Goal: Complete application form

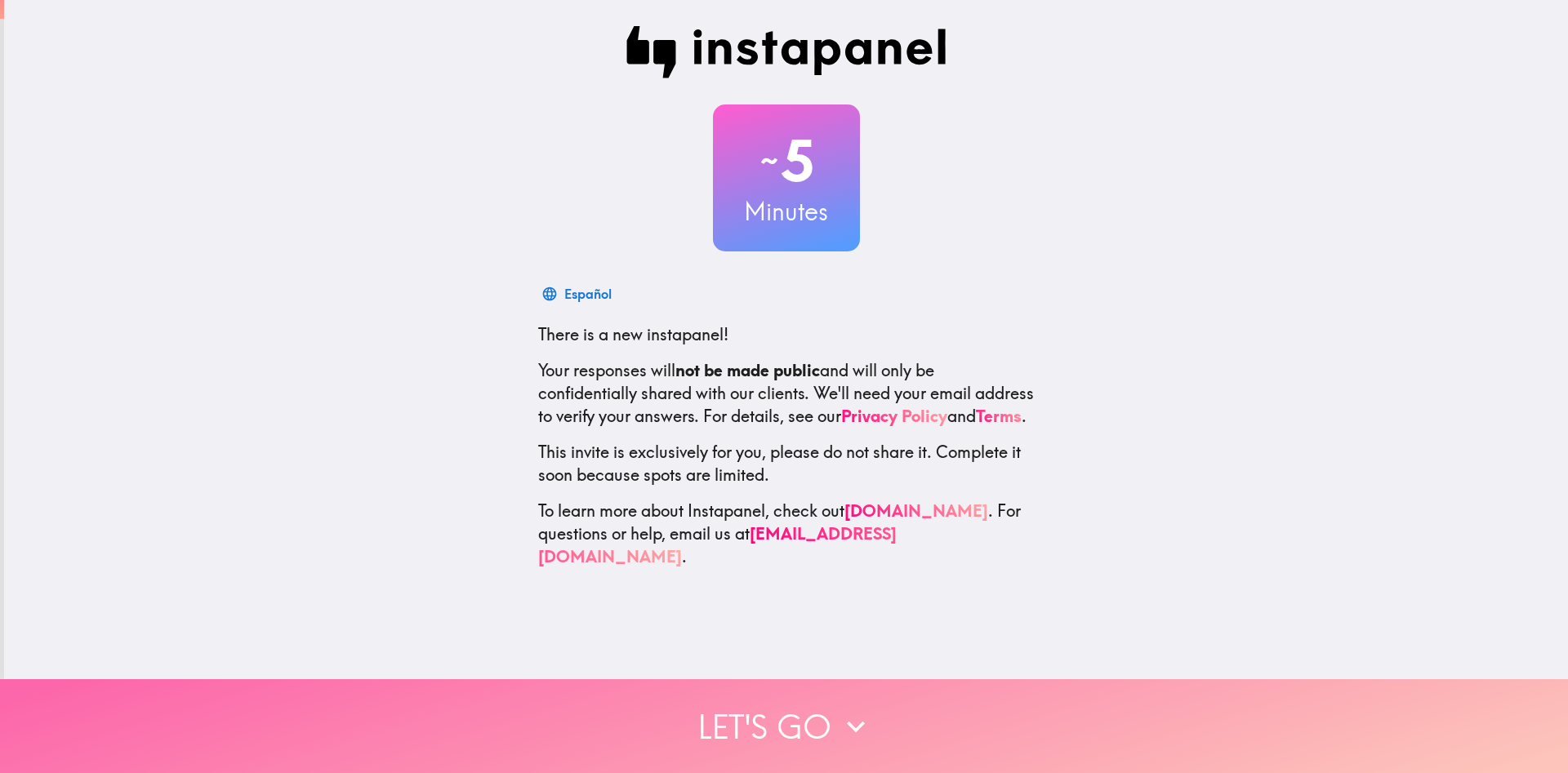
click at [807, 710] on button "Let's go" at bounding box center [784, 726] width 1568 height 94
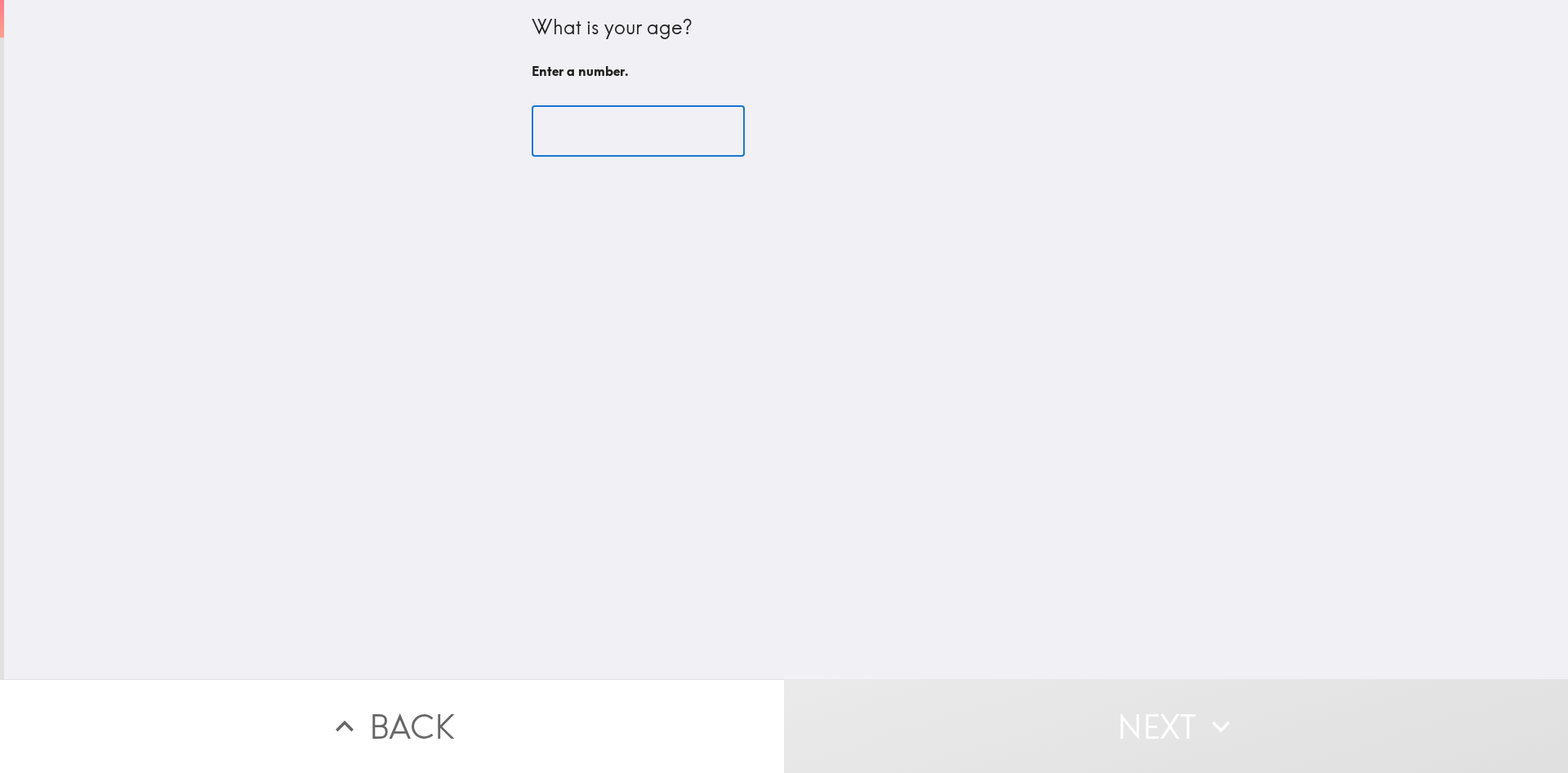
click at [598, 128] on input "number" at bounding box center [638, 131] width 213 height 51
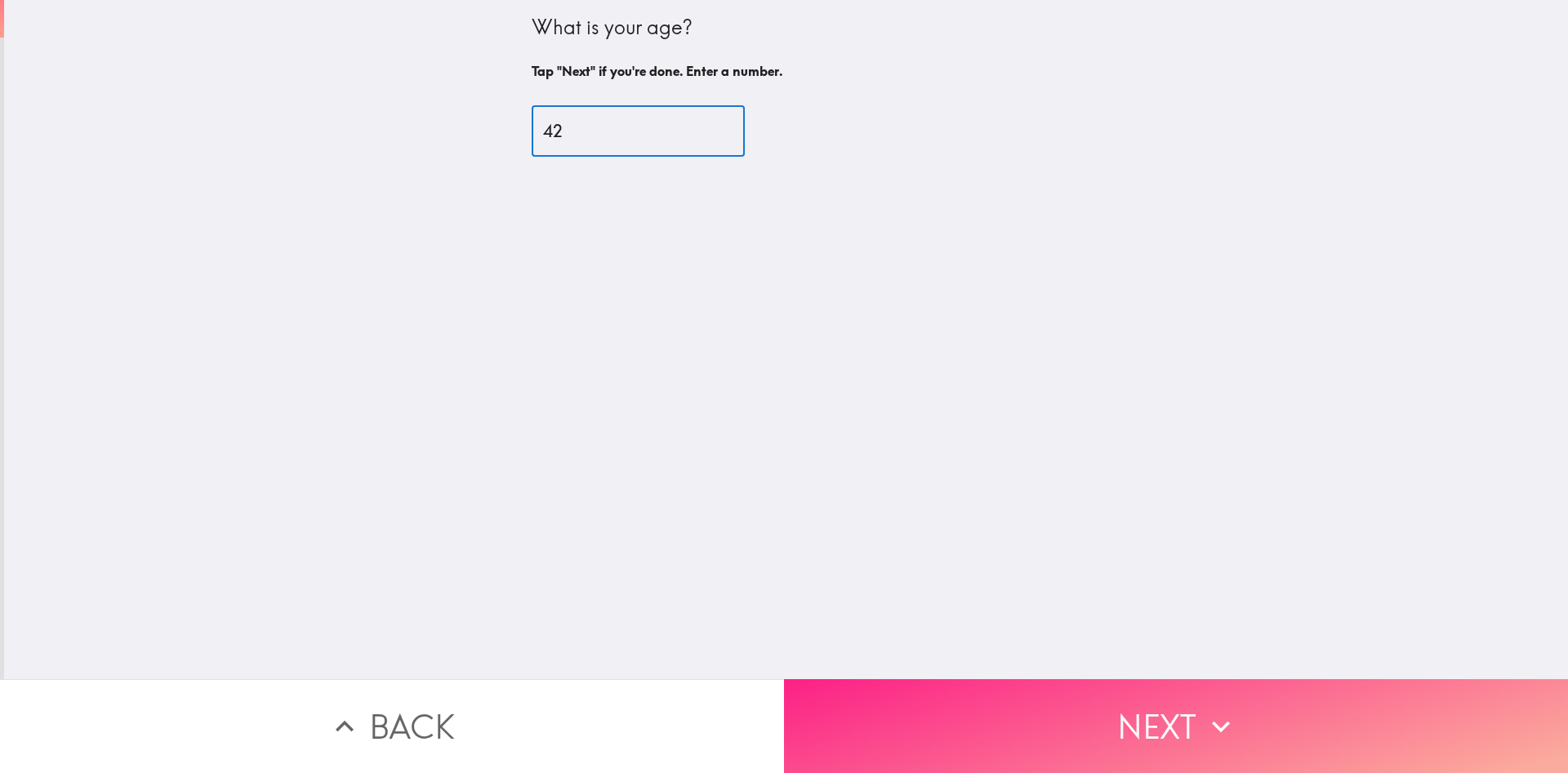
type input "42"
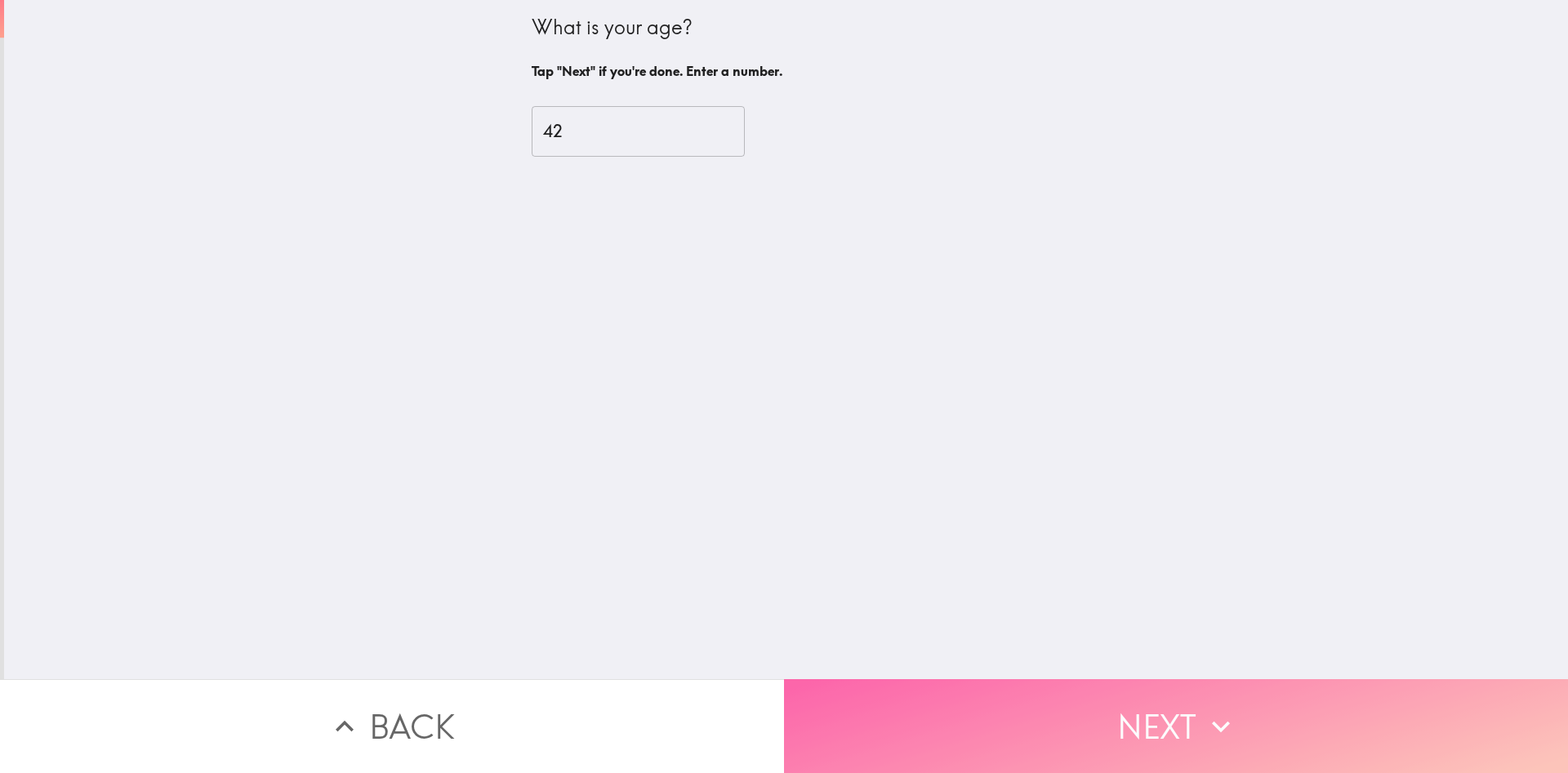
click at [993, 699] on button "Next" at bounding box center [1175, 726] width 784 height 94
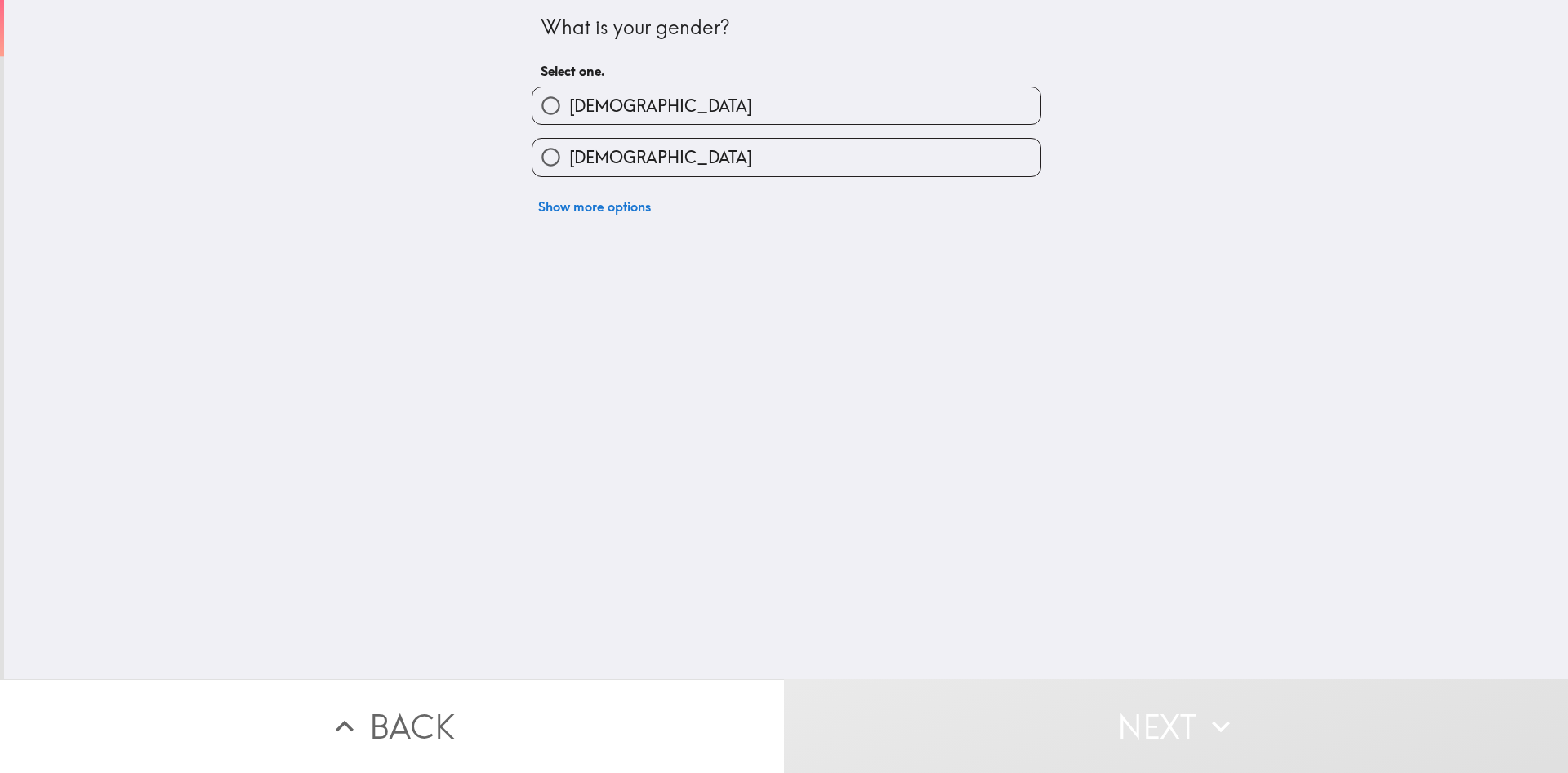
click at [644, 158] on label "[DEMOGRAPHIC_DATA]" at bounding box center [786, 157] width 508 height 37
click at [569, 158] on input "[DEMOGRAPHIC_DATA]" at bounding box center [551, 157] width 37 height 37
radio input "true"
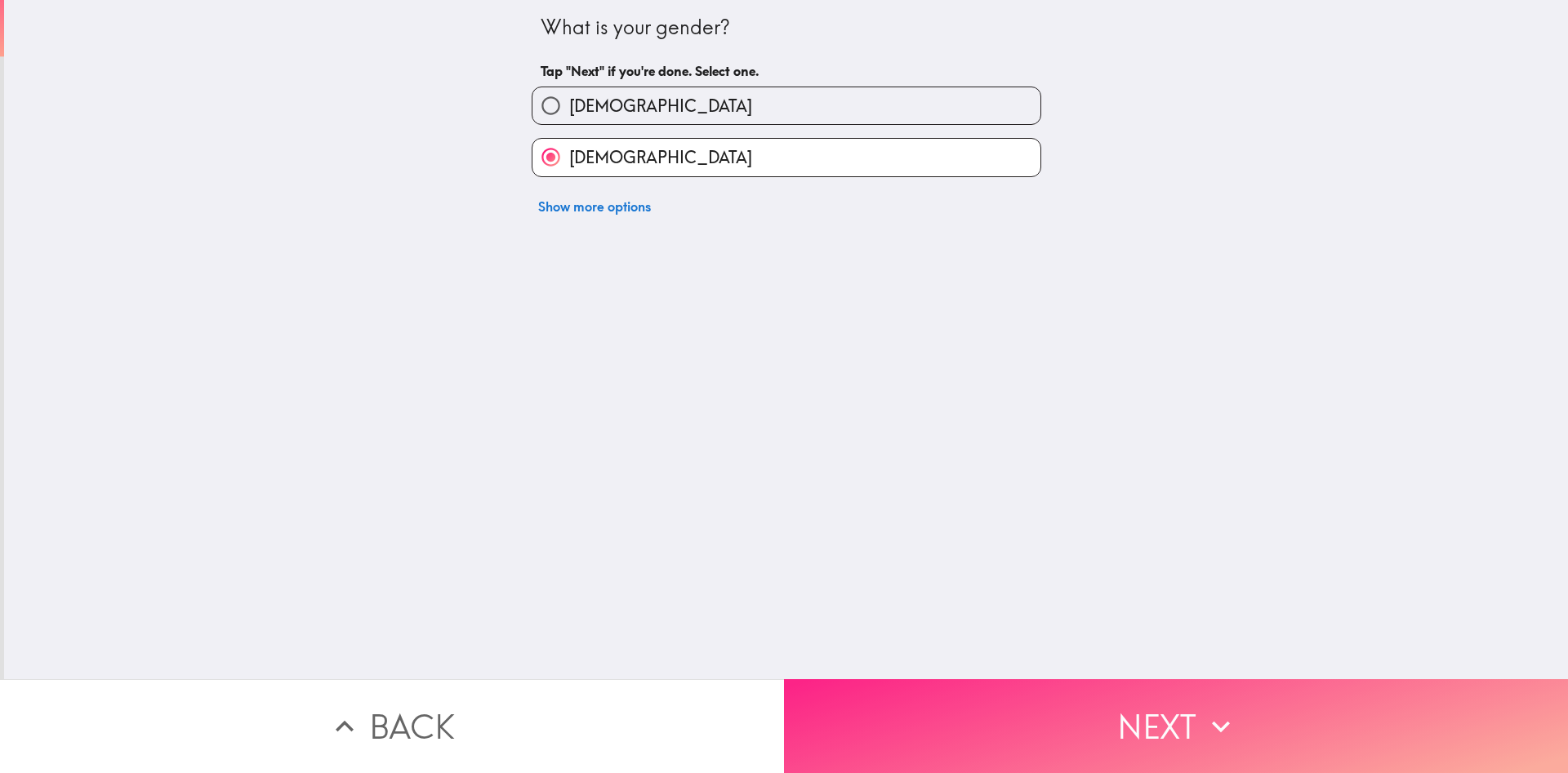
click at [1019, 727] on button "Next" at bounding box center [1175, 726] width 784 height 94
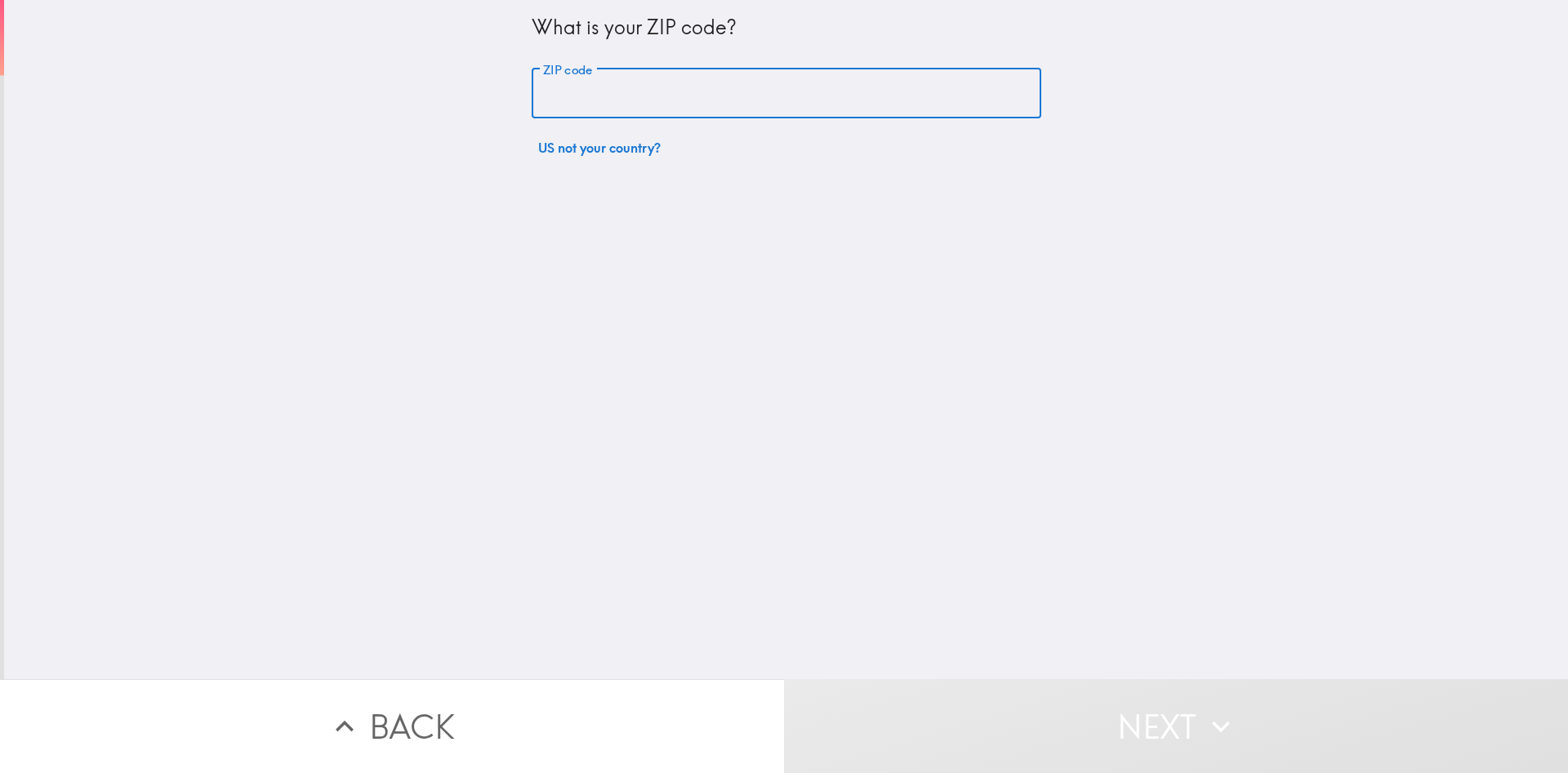
click at [651, 102] on input "ZIP code" at bounding box center [786, 94] width 509 height 51
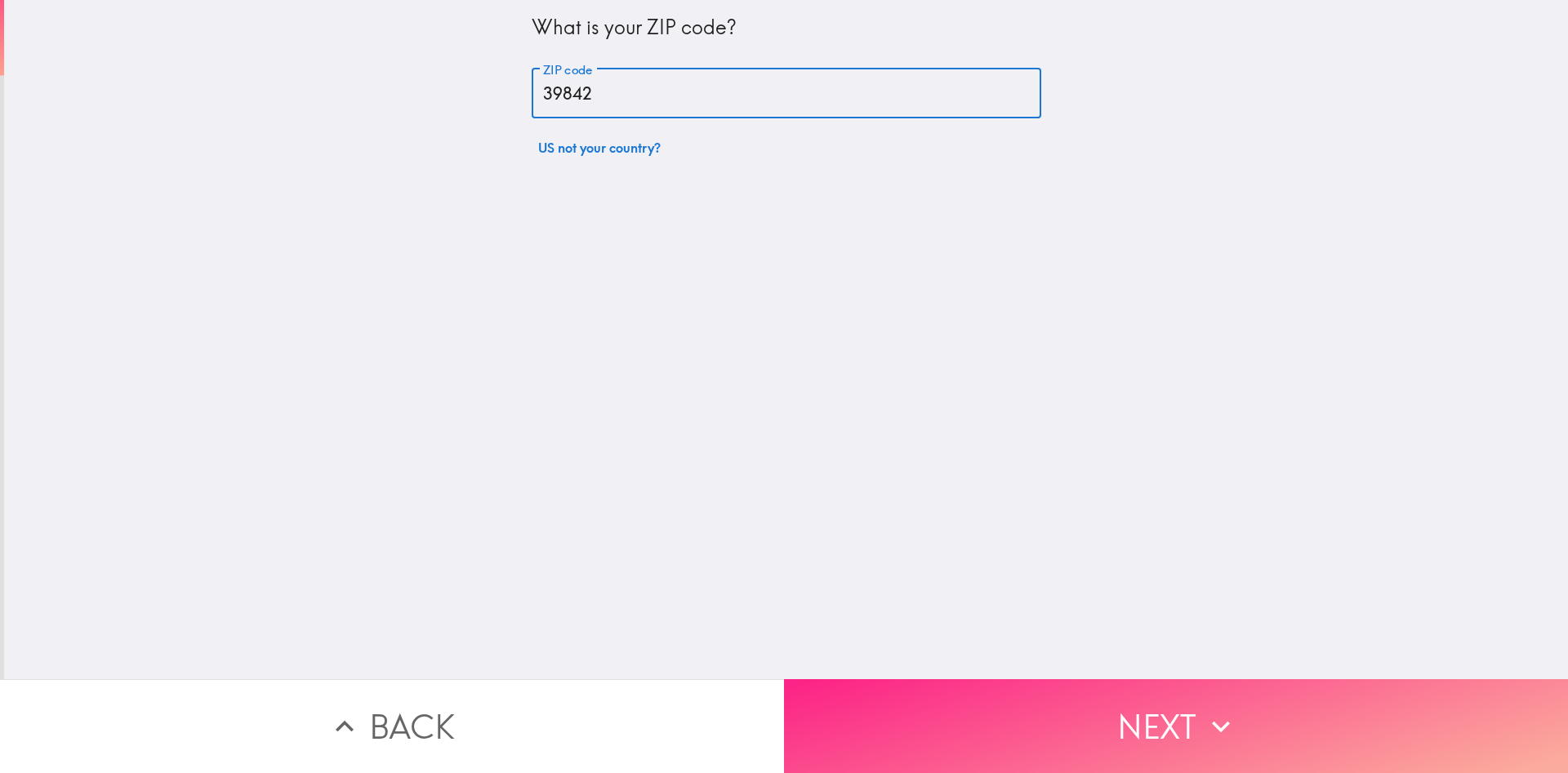
type input "39842"
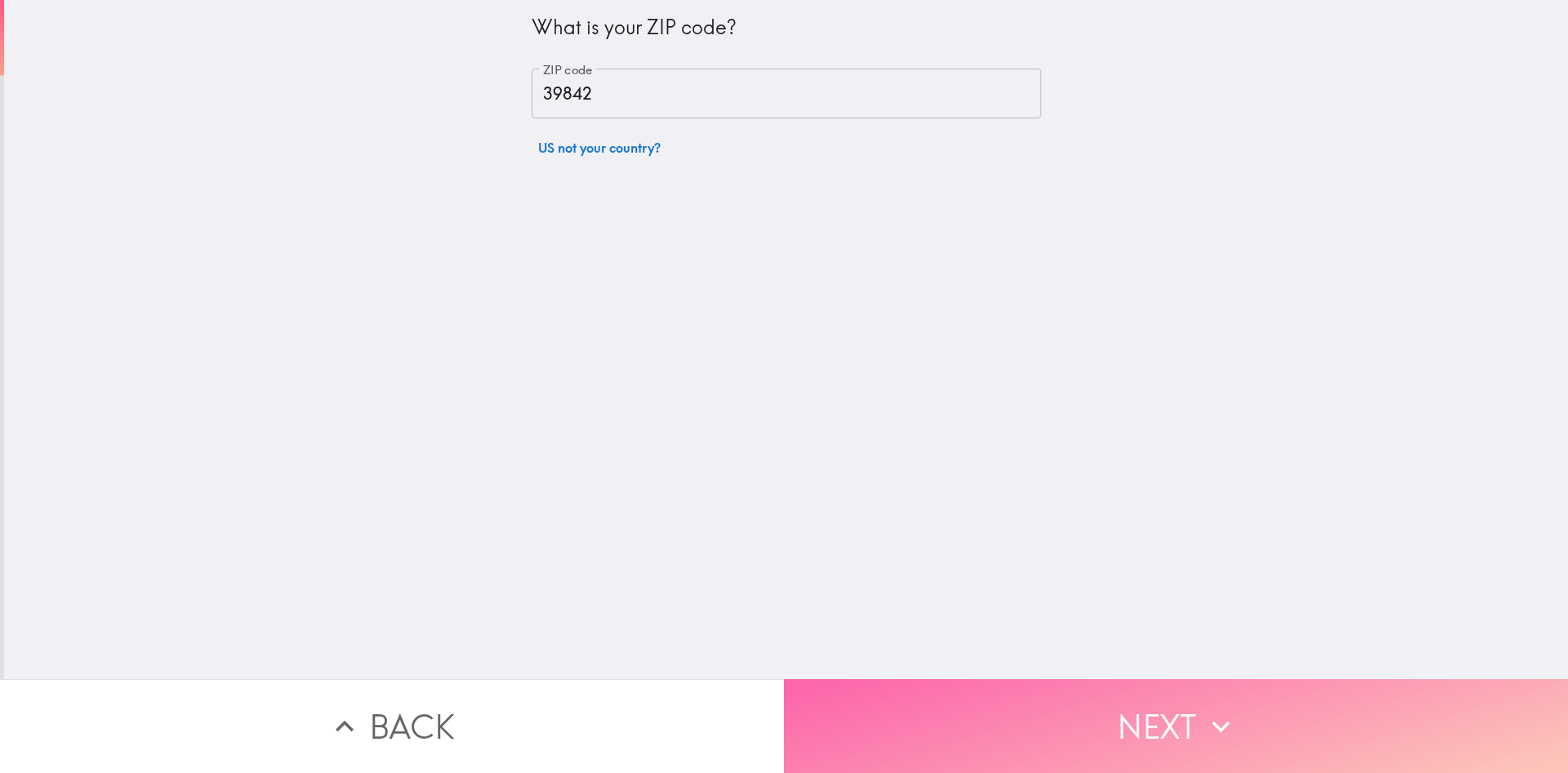
click at [1001, 701] on button "Next" at bounding box center [1175, 726] width 784 height 94
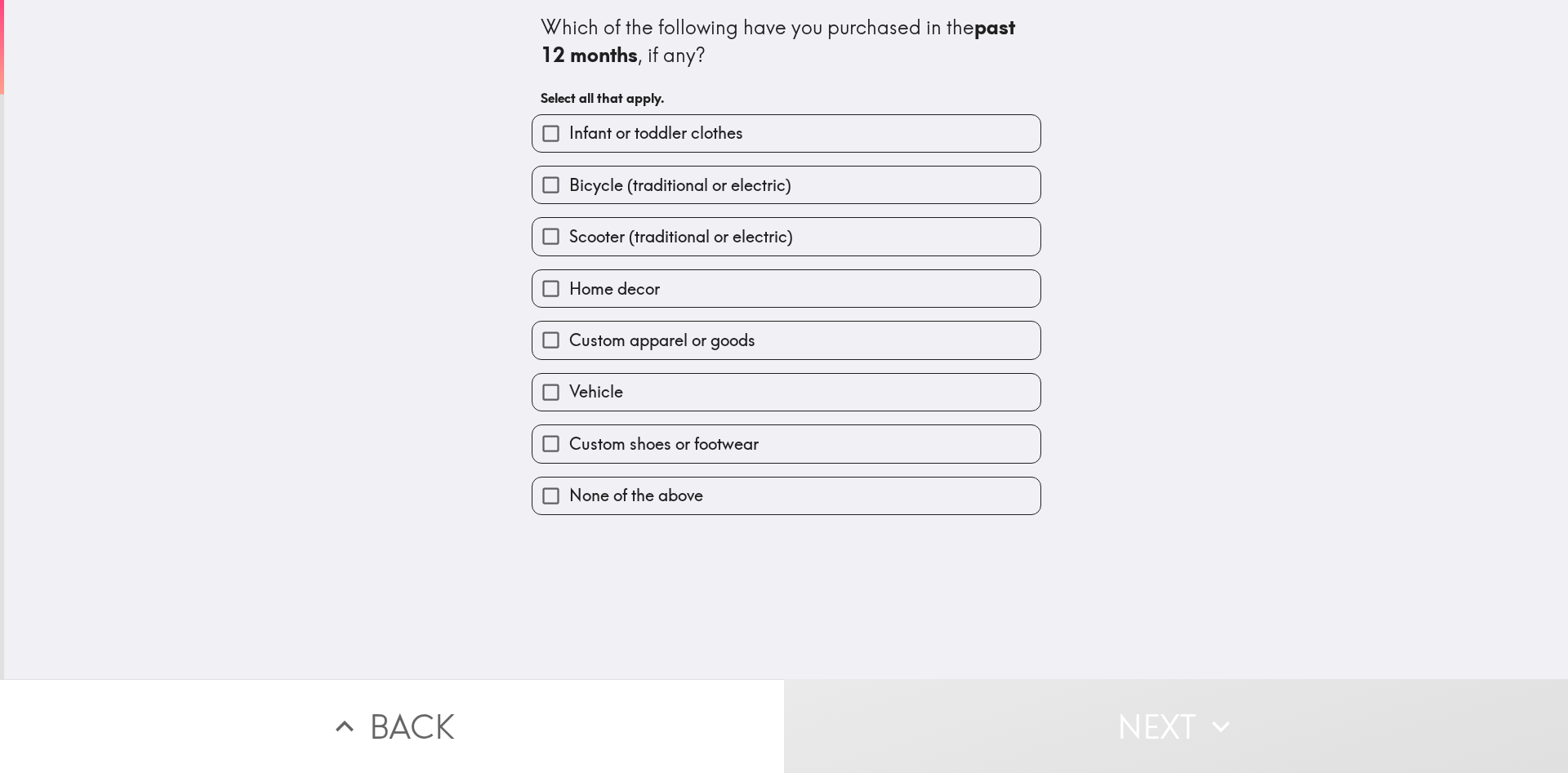
click at [604, 190] on span "Bicycle (traditional or electric)" at bounding box center [680, 185] width 222 height 23
click at [569, 190] on input "Bicycle (traditional or electric)" at bounding box center [551, 184] width 37 height 37
checkbox input "true"
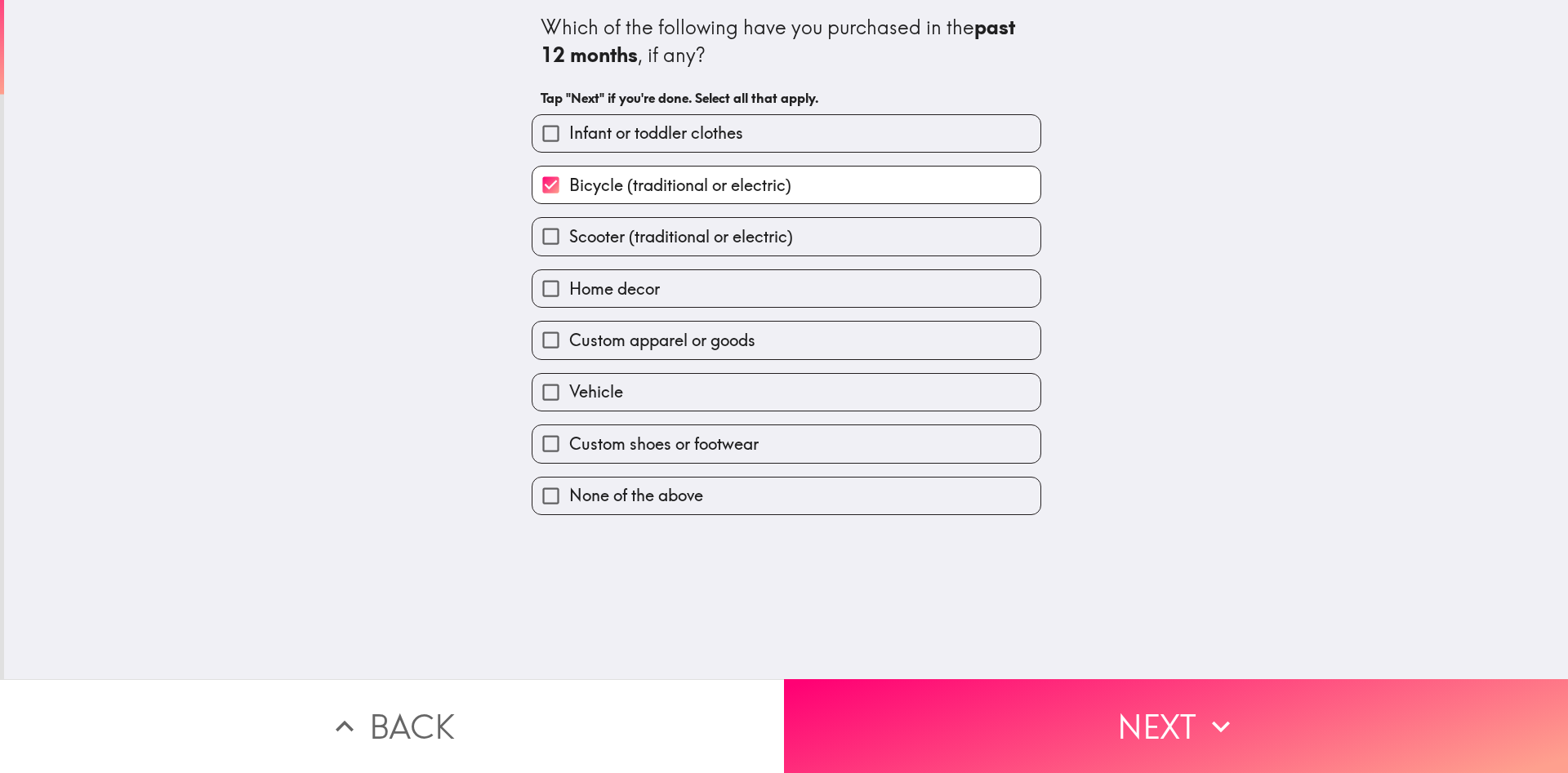
click at [610, 239] on span "Scooter (traditional or electric)" at bounding box center [681, 237] width 224 height 23
click at [569, 239] on input "Scooter (traditional or electric)" at bounding box center [551, 236] width 37 height 37
checkbox input "true"
click at [633, 286] on span "Home decor" at bounding box center [614, 288] width 90 height 23
click at [569, 286] on input "Home decor" at bounding box center [551, 288] width 37 height 37
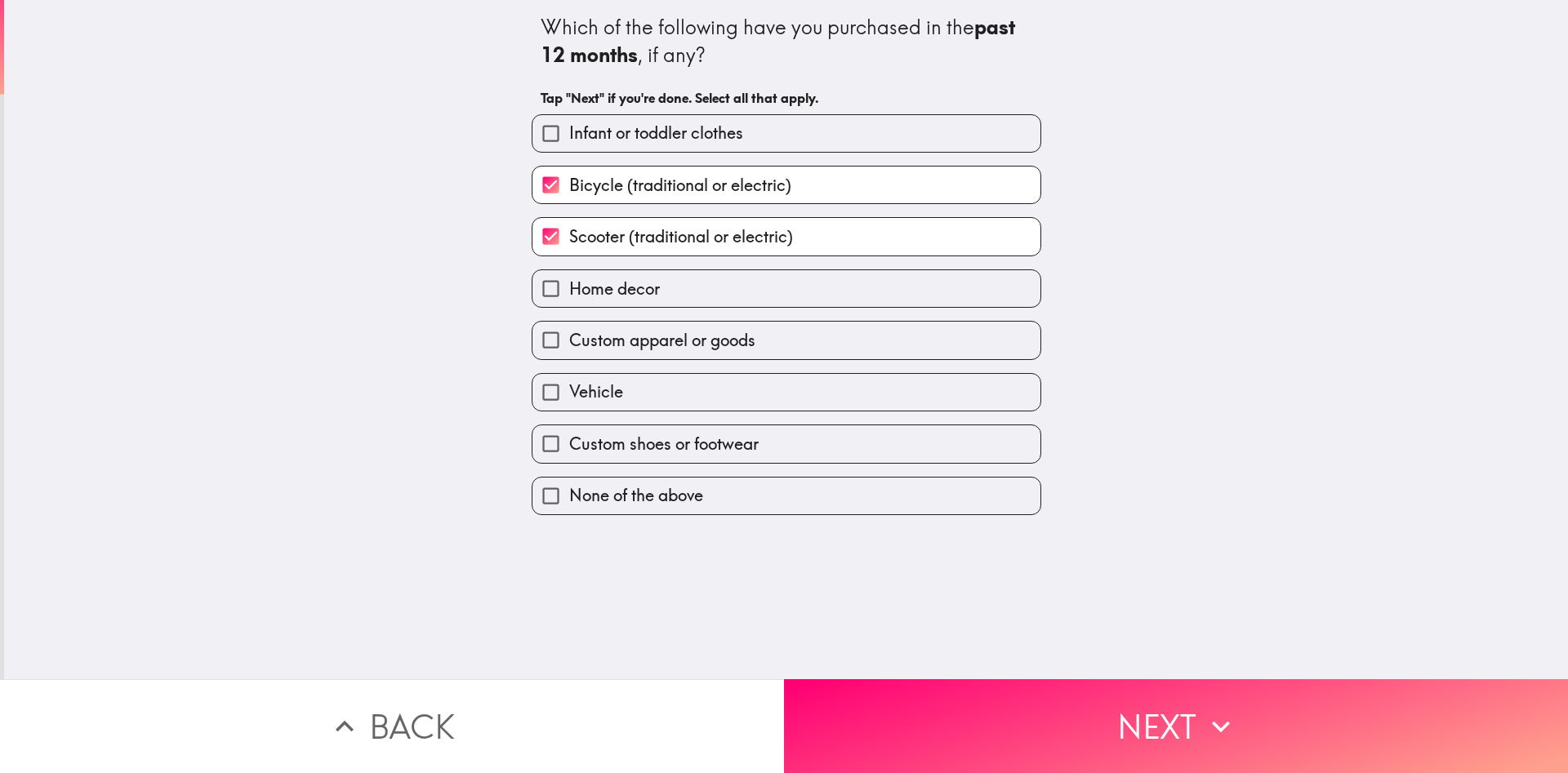
checkbox input "true"
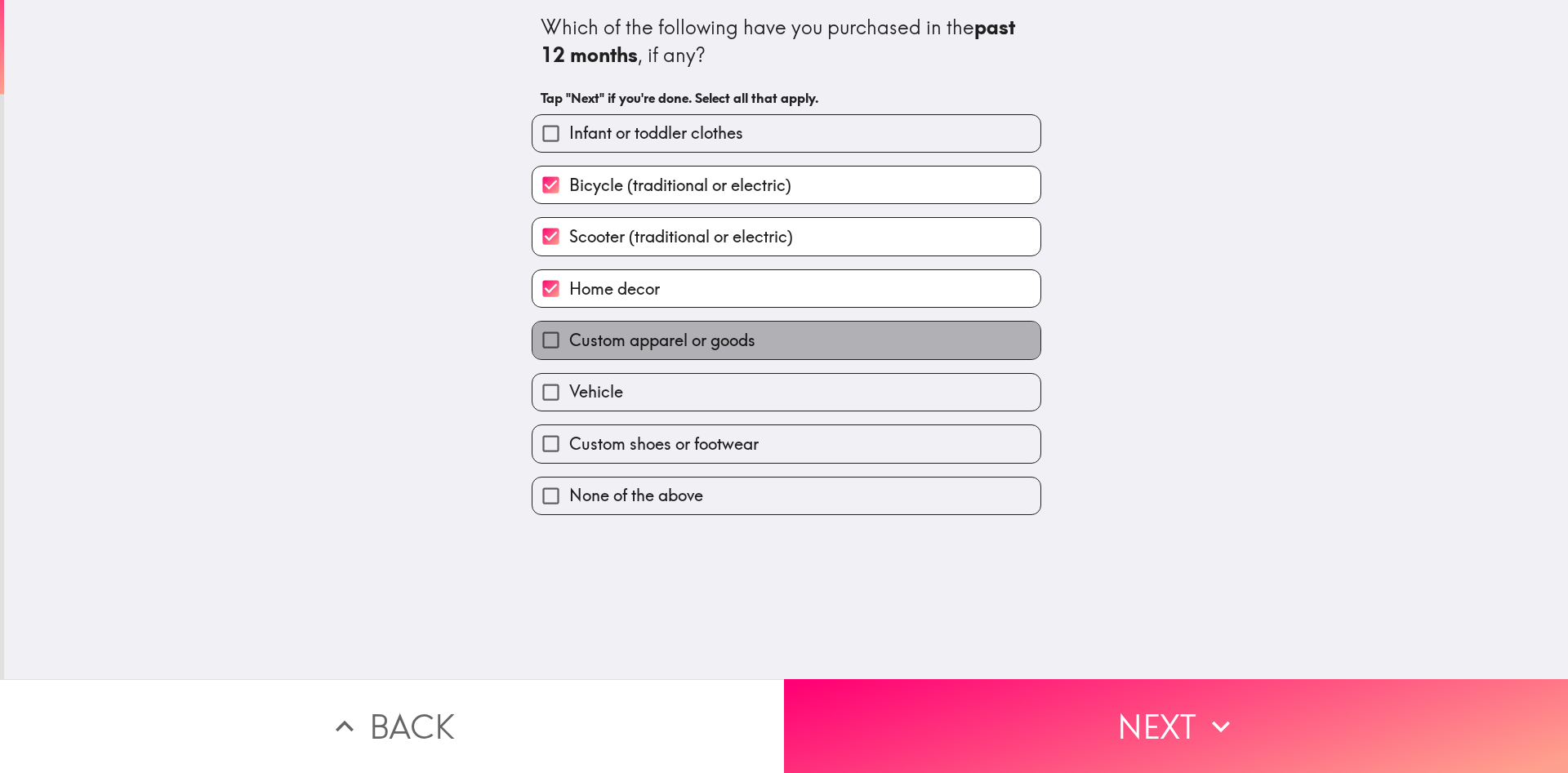
click at [680, 352] on span "Custom apparel or goods" at bounding box center [662, 340] width 186 height 23
click at [569, 352] on input "Custom apparel or goods" at bounding box center [551, 339] width 37 height 37
checkbox input "true"
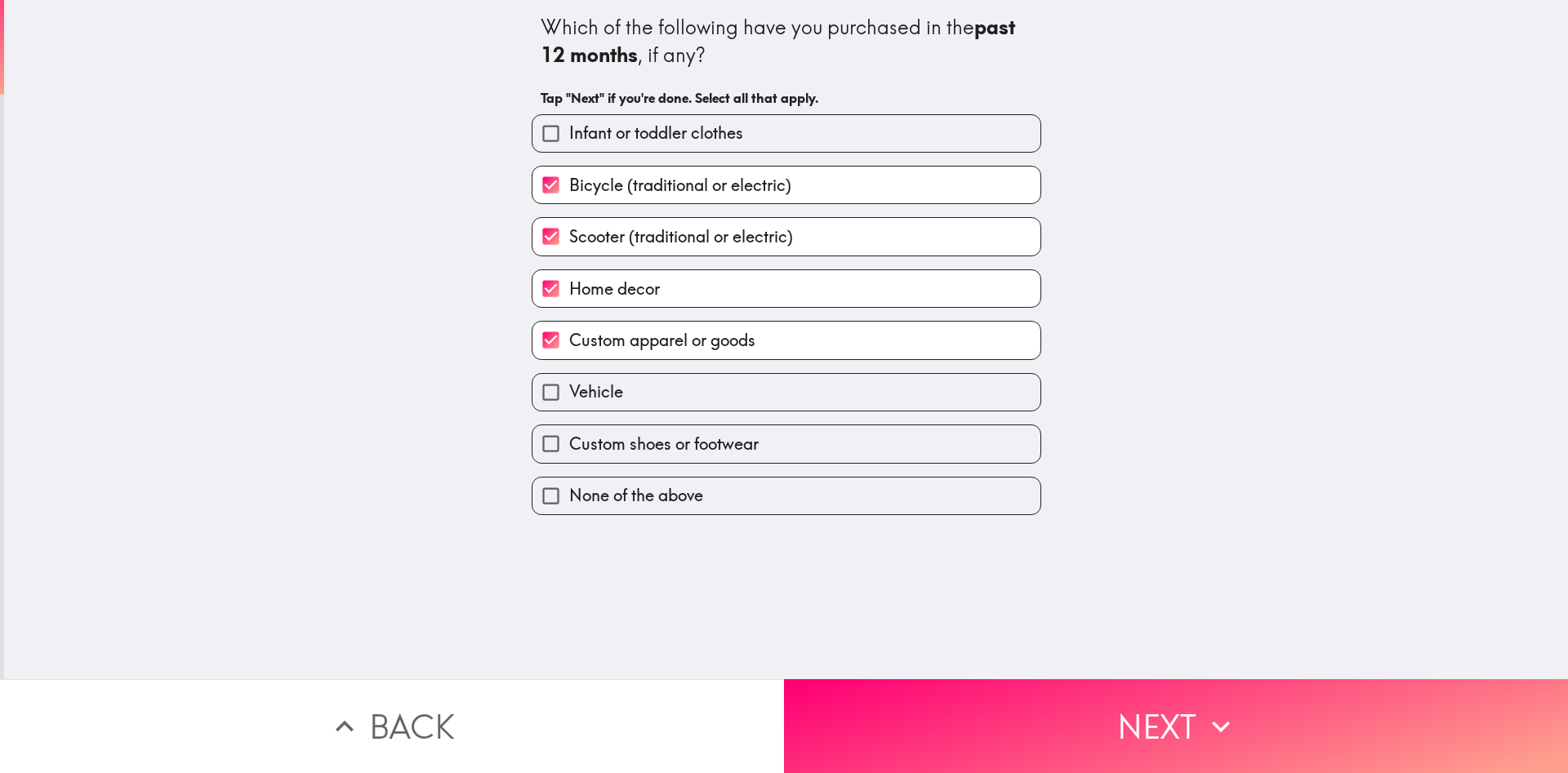
click at [688, 391] on label "Vehicle" at bounding box center [786, 392] width 508 height 37
click at [569, 391] on input "Vehicle" at bounding box center [551, 392] width 37 height 37
checkbox input "true"
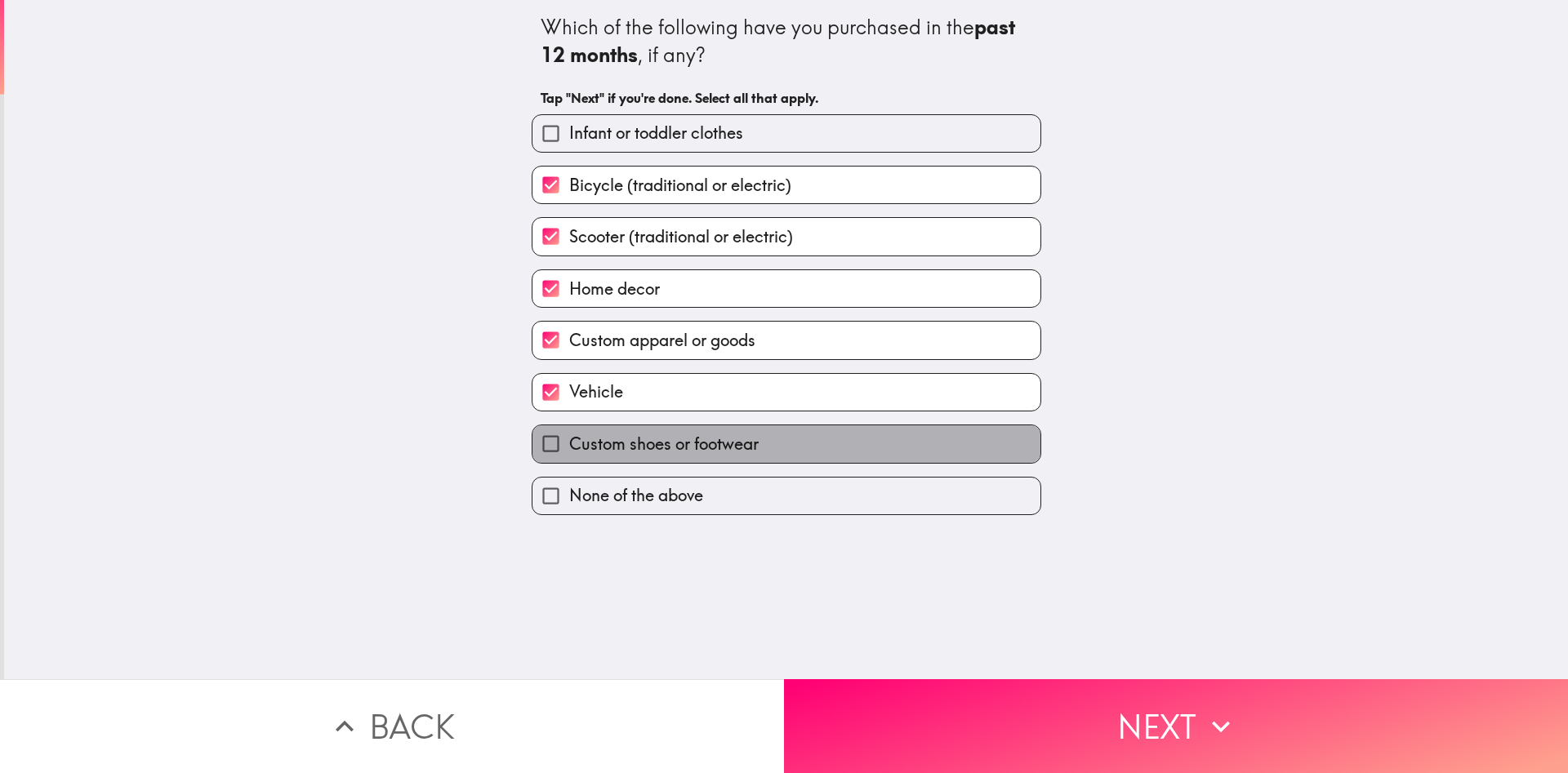
click at [734, 445] on span "Custom shoes or footwear" at bounding box center [664, 444] width 190 height 23
click at [569, 445] on input "Custom shoes or footwear" at bounding box center [551, 443] width 37 height 37
checkbox input "true"
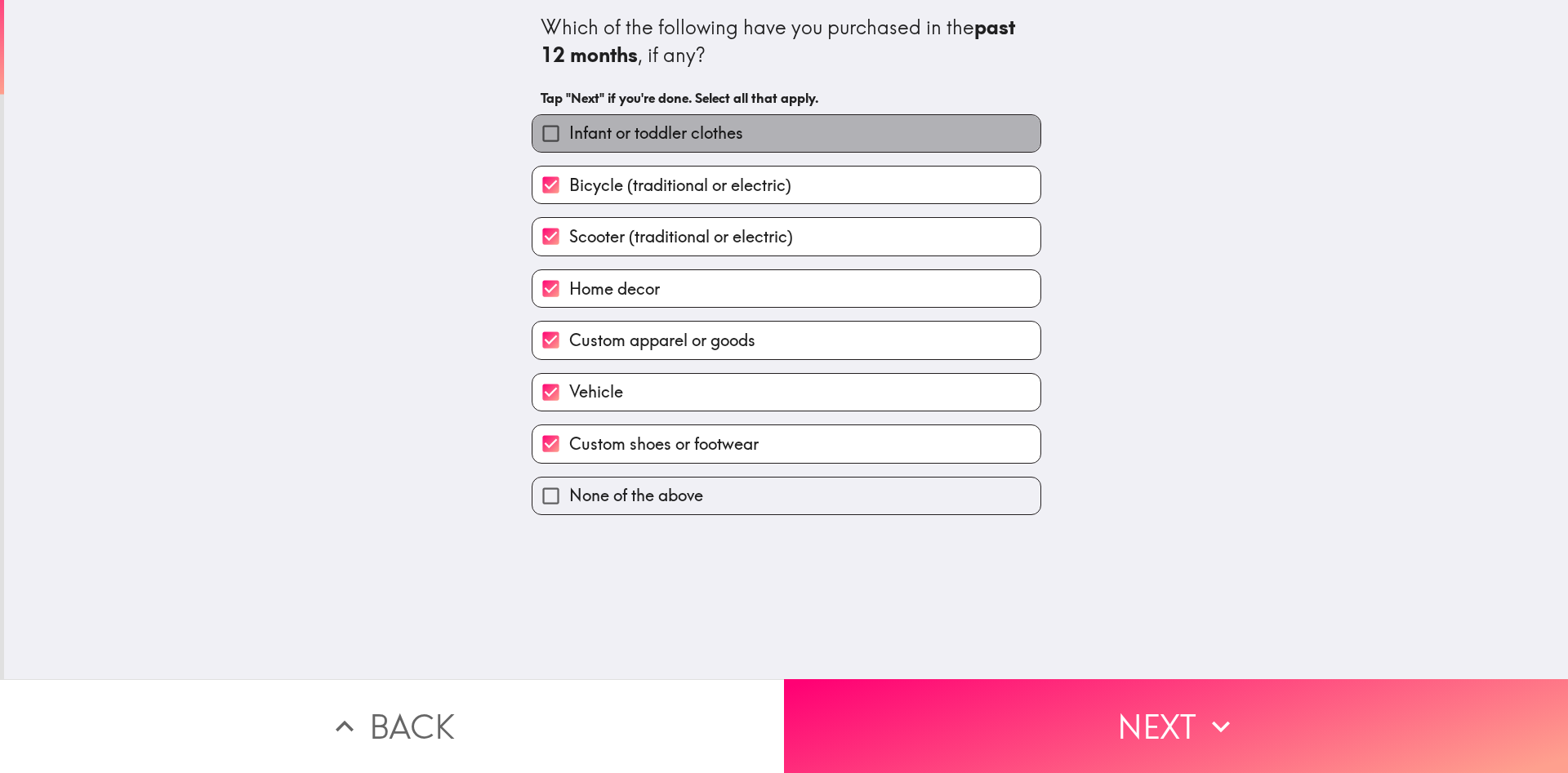
click at [671, 137] on span "Infant or toddler clothes" at bounding box center [656, 132] width 174 height 23
click at [569, 137] on input "Infant or toddler clothes" at bounding box center [551, 133] width 37 height 37
checkbox input "true"
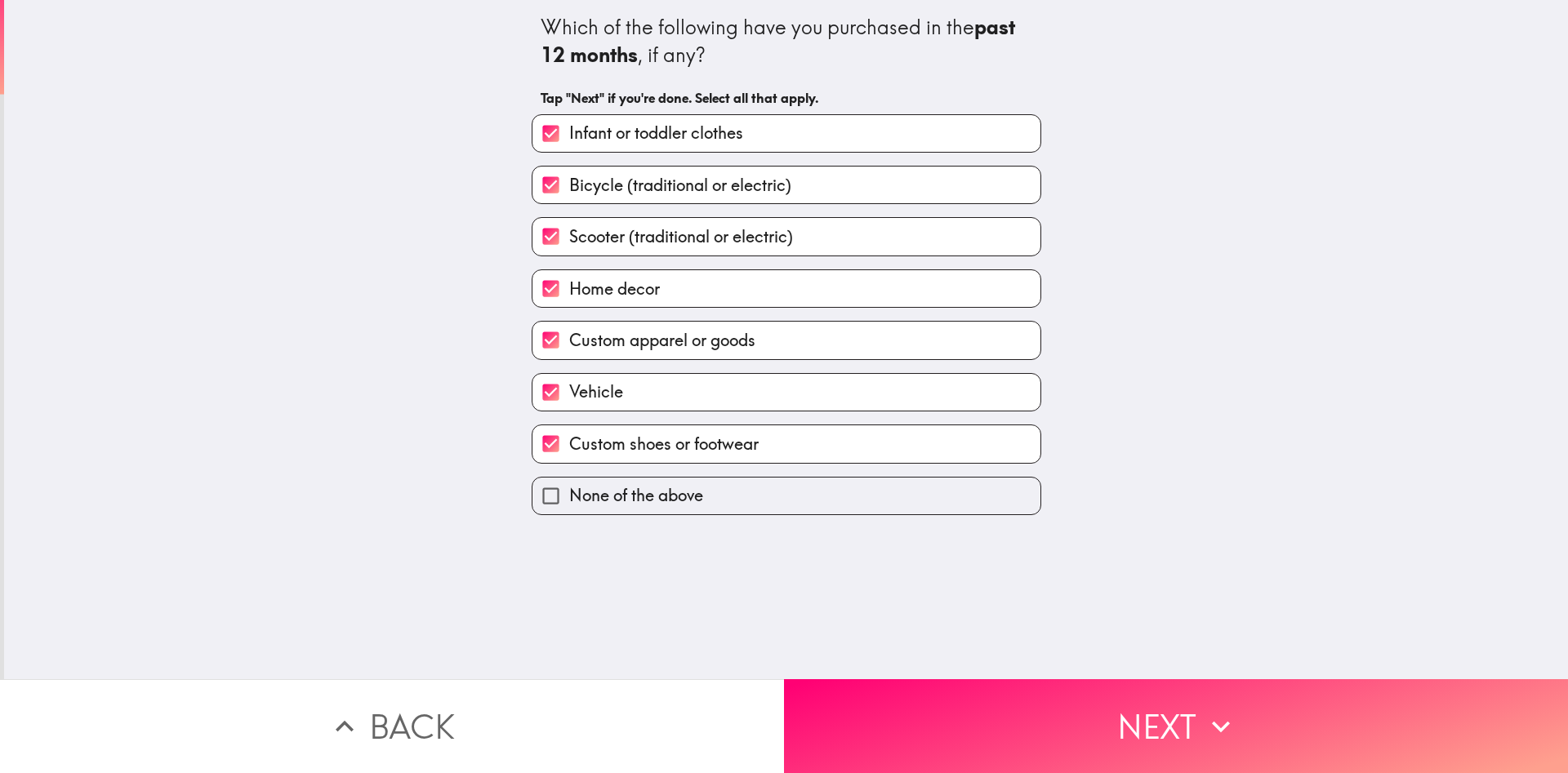
click at [685, 402] on label "Vehicle" at bounding box center [786, 392] width 508 height 37
click at [569, 402] on input "Vehicle" at bounding box center [551, 392] width 37 height 37
checkbox input "false"
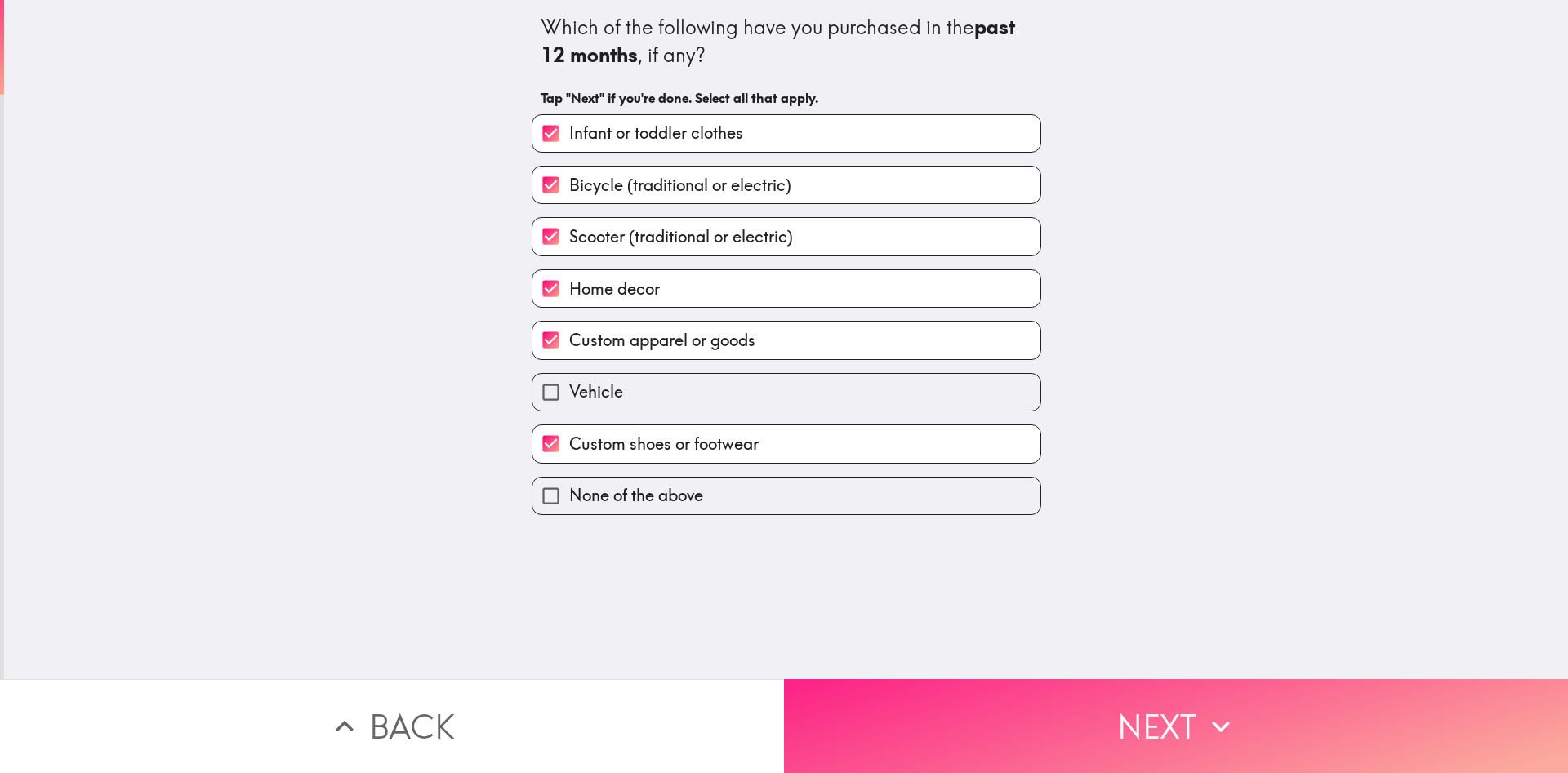
click at [894, 704] on button "Next" at bounding box center [1175, 726] width 784 height 94
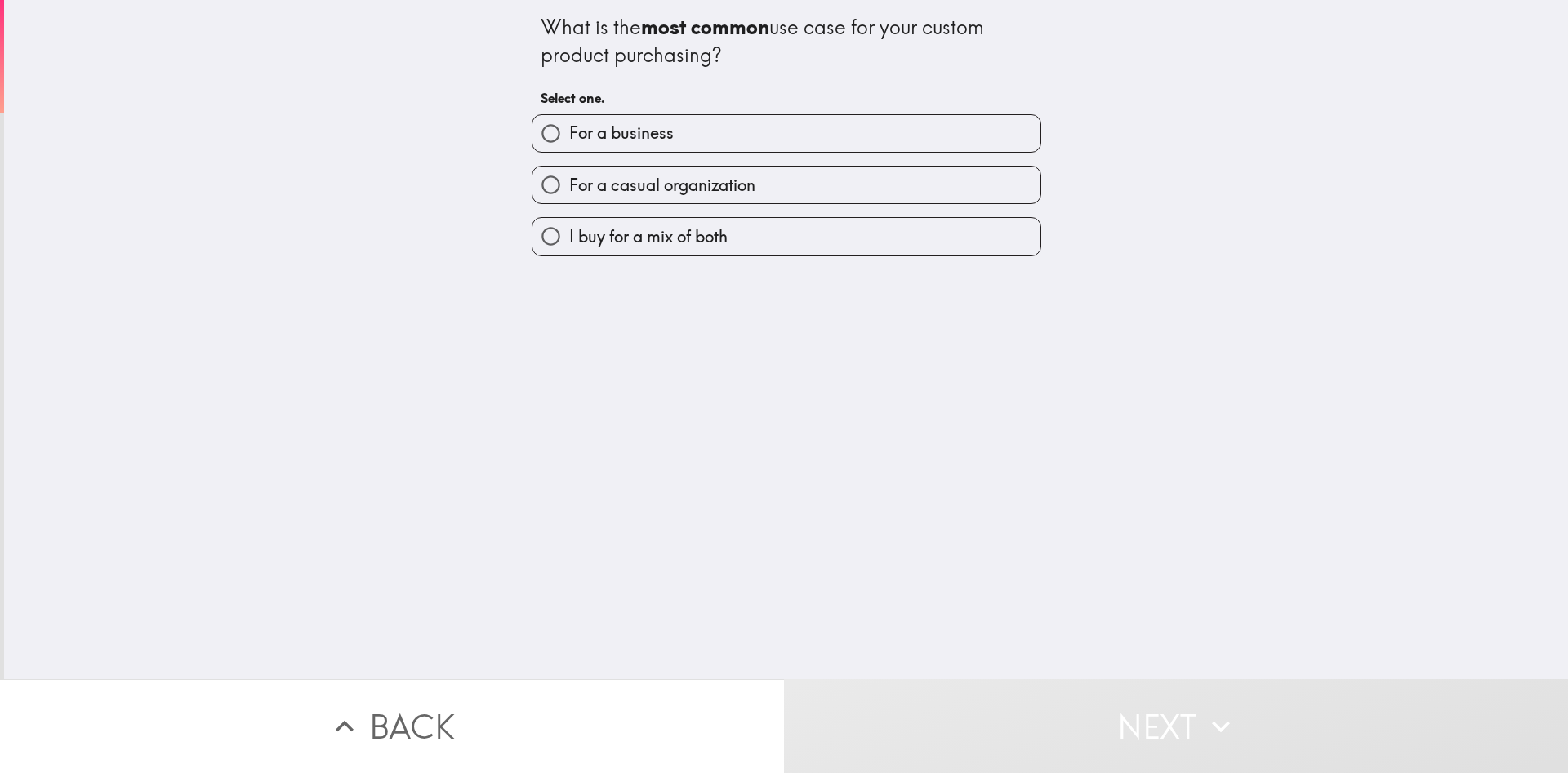
click at [693, 235] on span "I buy for a mix of both" at bounding box center [648, 237] width 159 height 23
click at [569, 235] on input "I buy for a mix of both" at bounding box center [551, 236] width 37 height 37
radio input "true"
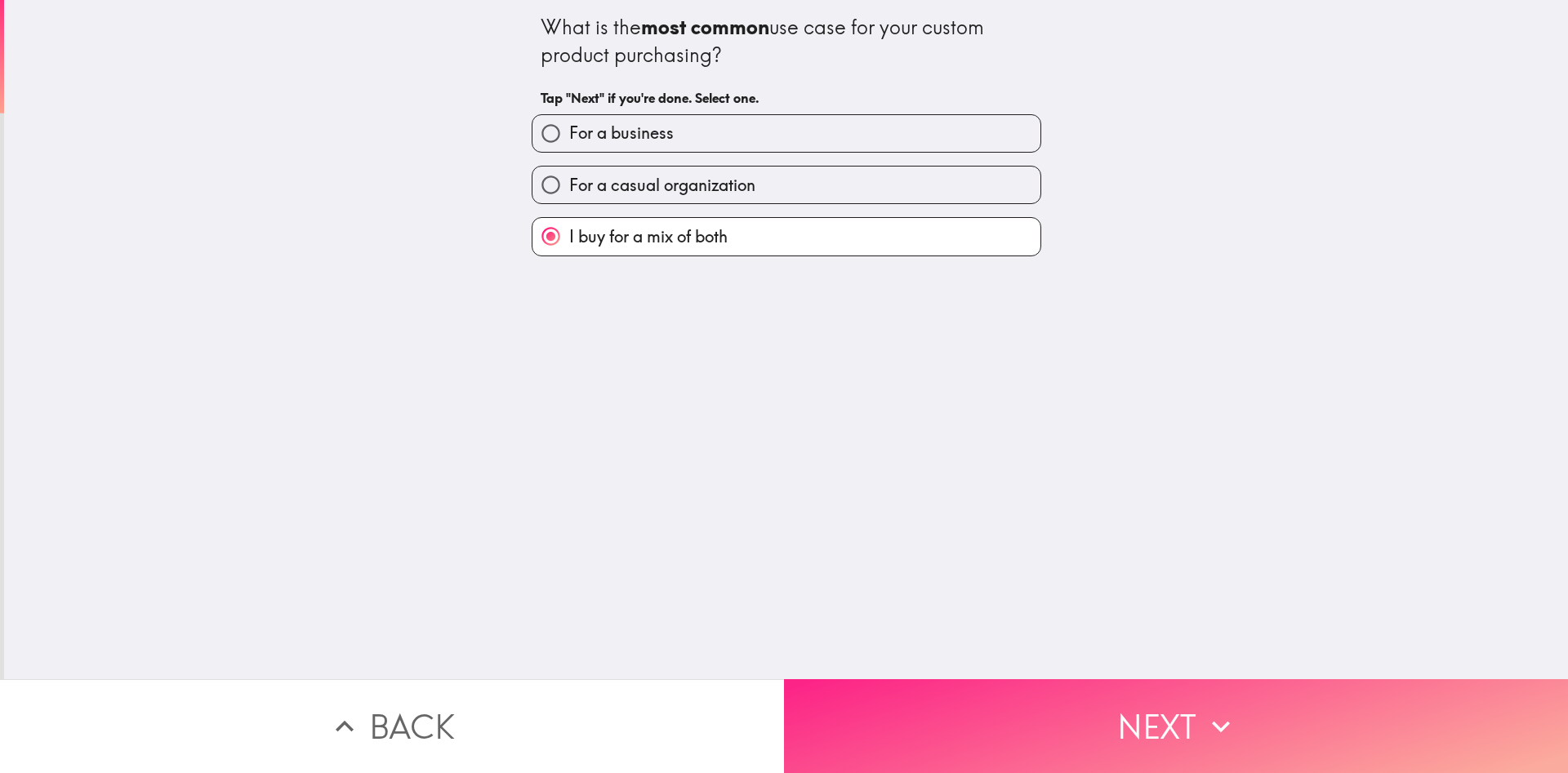
click at [969, 707] on button "Next" at bounding box center [1175, 726] width 784 height 94
